Goal: Task Accomplishment & Management: Manage account settings

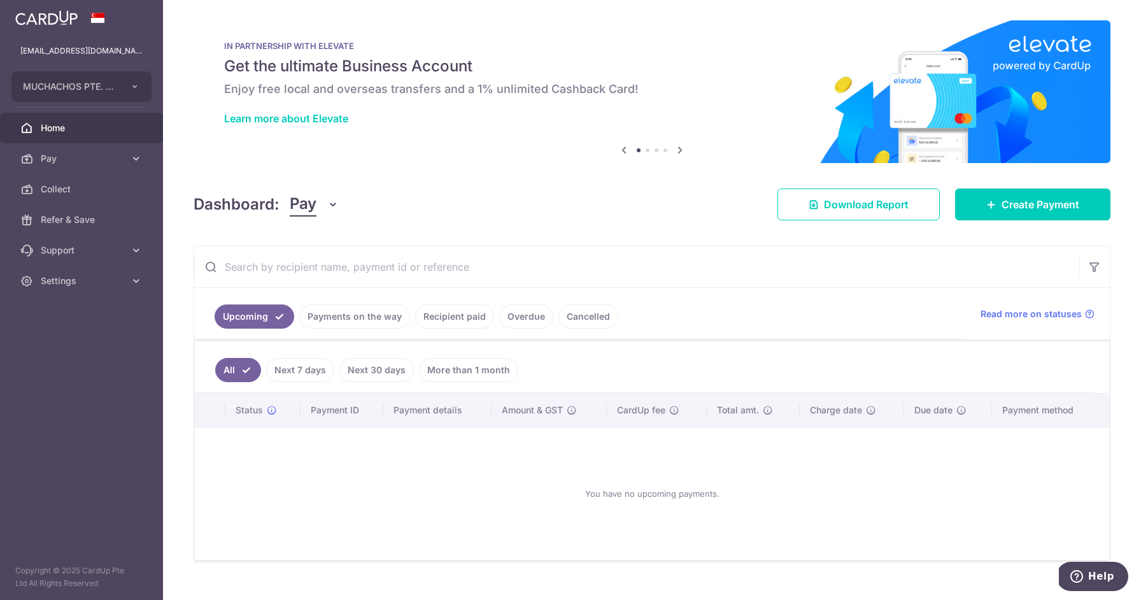
click at [457, 317] on link "Recipient paid" at bounding box center [454, 316] width 79 height 24
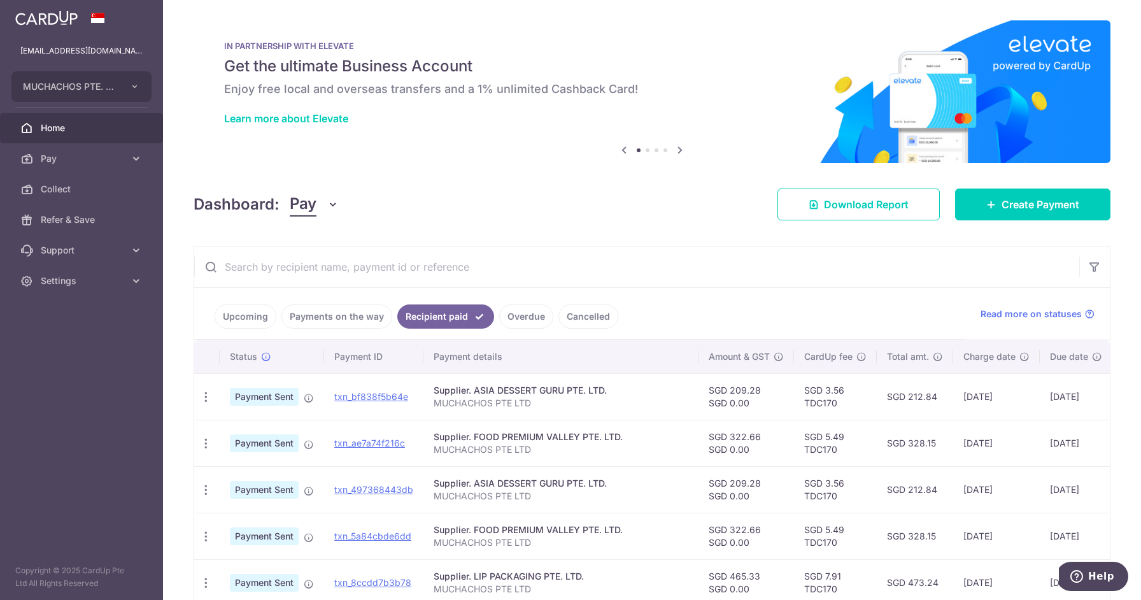
scroll to position [206, 0]
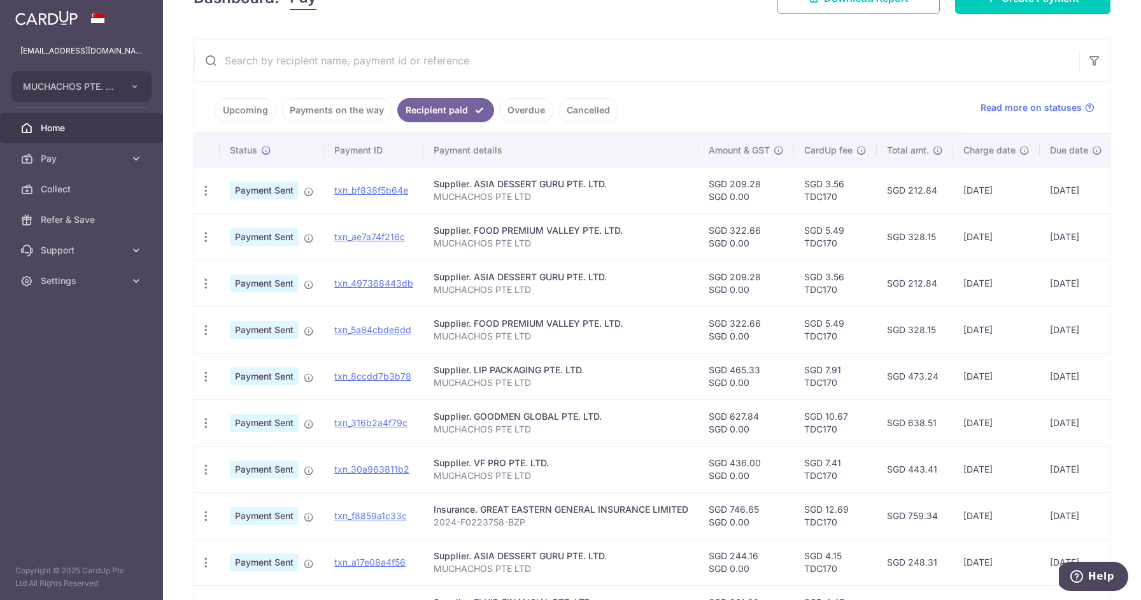
click at [737, 231] on td "SGD 322.66 SGD 0.00" at bounding box center [747, 236] width 96 height 46
copy td "322.66"
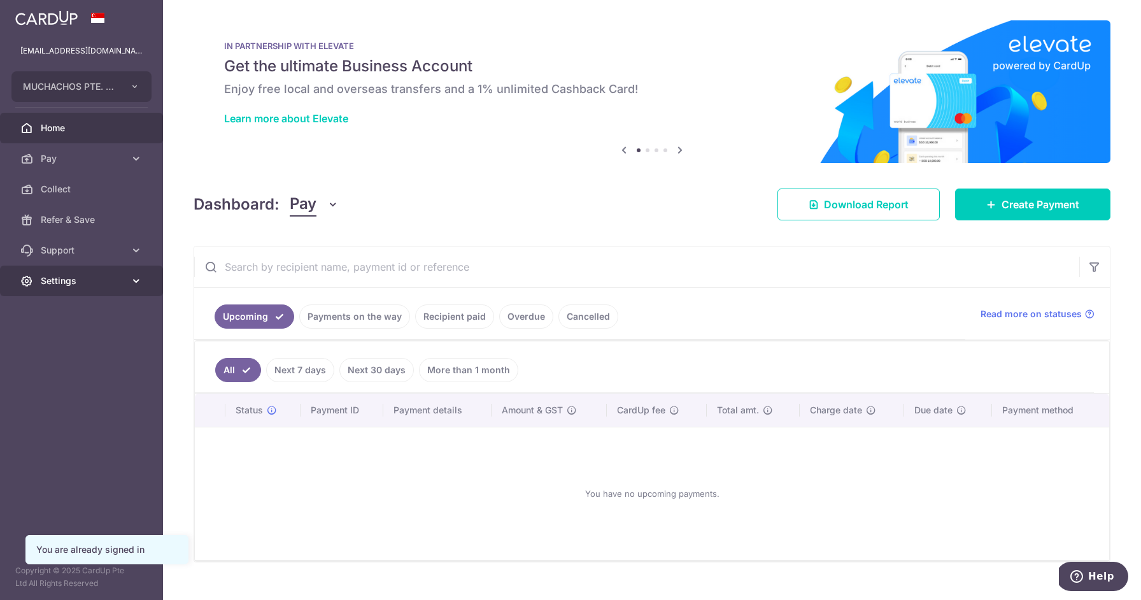
click at [112, 283] on span "Settings" at bounding box center [83, 281] width 84 height 13
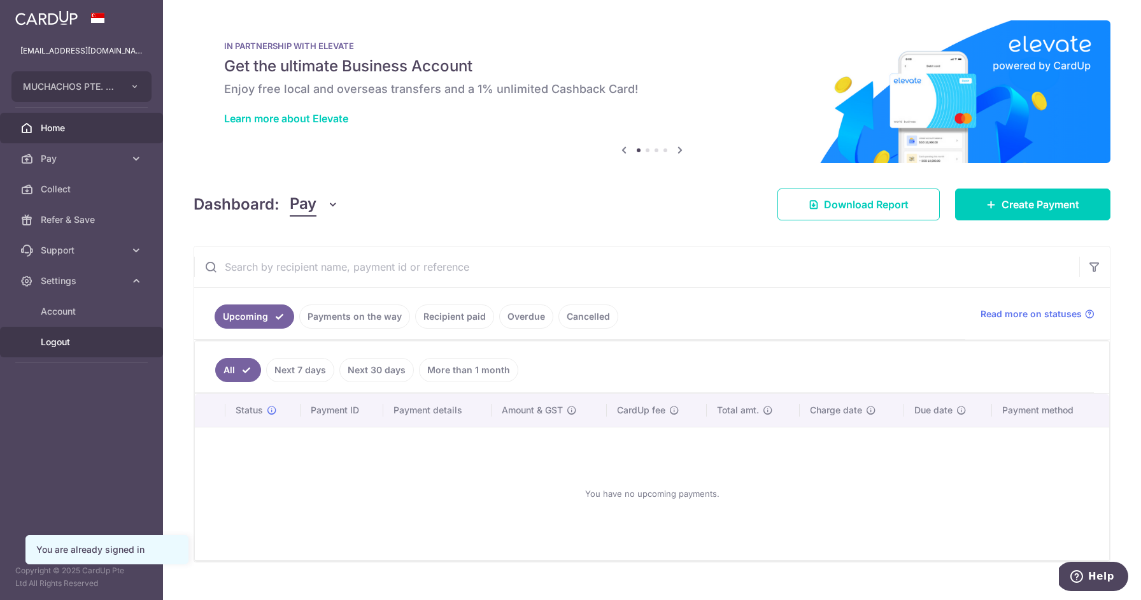
click at [95, 343] on span "Logout" at bounding box center [83, 342] width 84 height 13
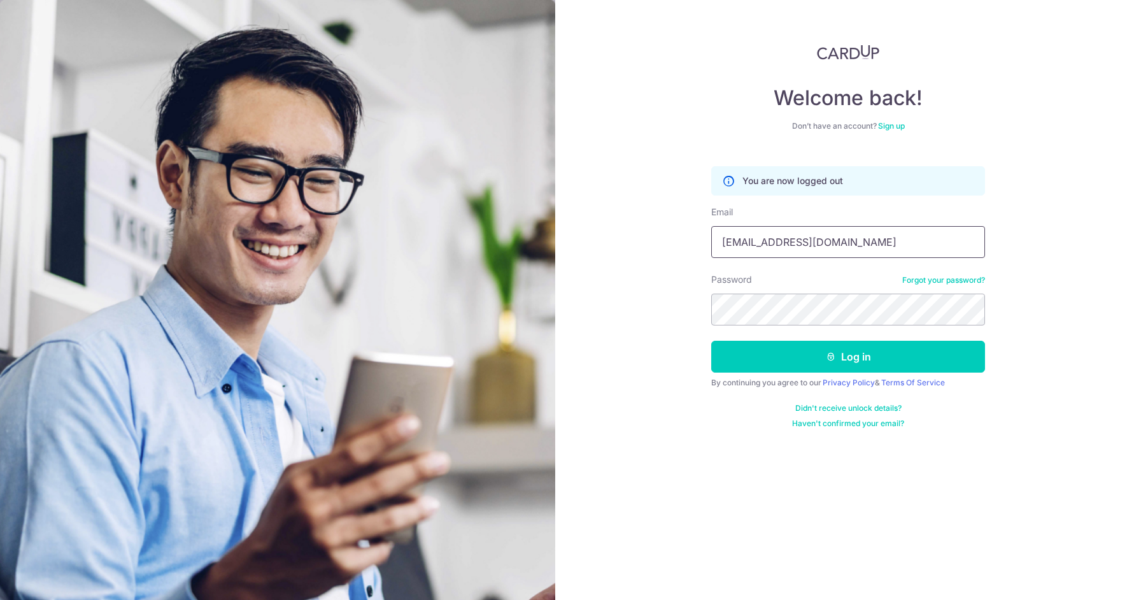
click at [764, 248] on input "[EMAIL_ADDRESS][DOMAIN_NAME]" at bounding box center [848, 242] width 274 height 32
type input "[EMAIL_ADDRESS][DOMAIN_NAME]"
click at [814, 354] on button "Log in" at bounding box center [848, 357] width 274 height 32
